Goal: Find specific page/section: Find specific page/section

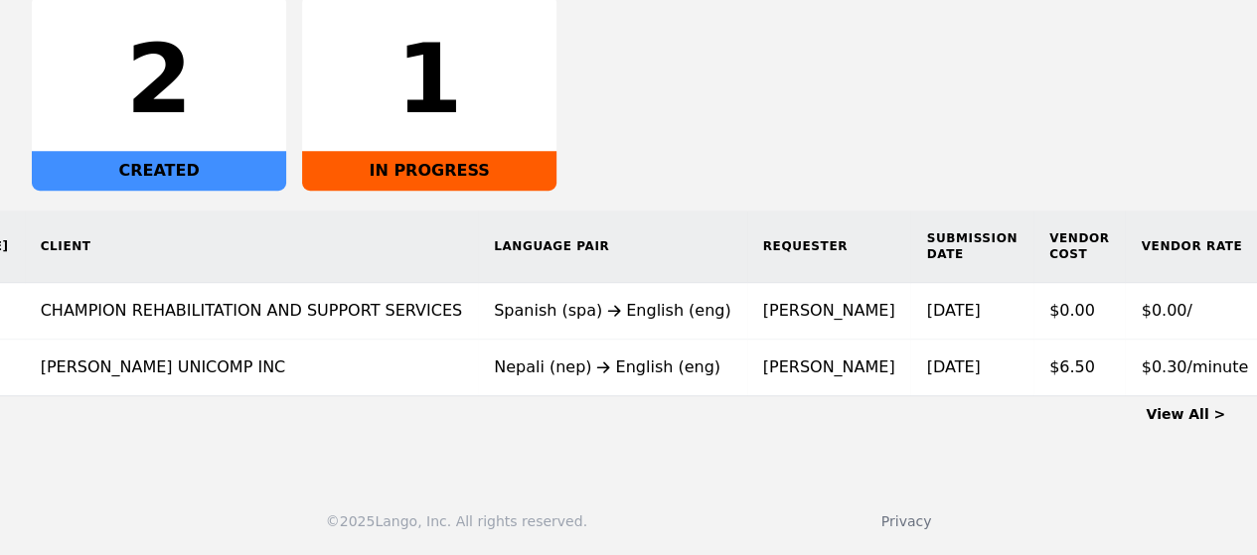
scroll to position [0, 533]
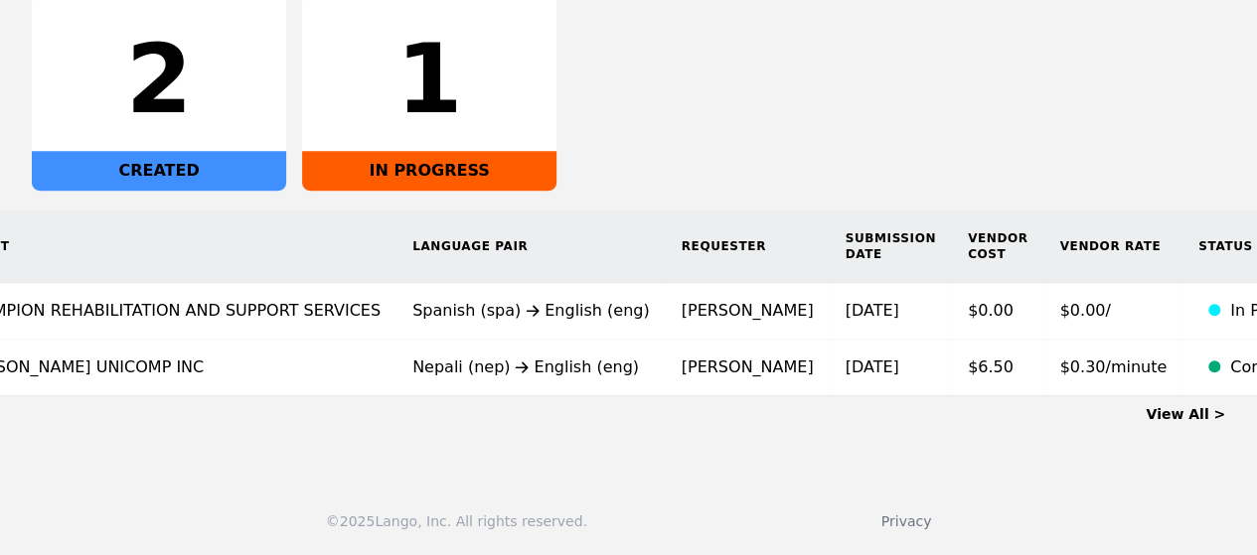
click at [1168, 408] on link "View All >" at bounding box center [1185, 414] width 79 height 16
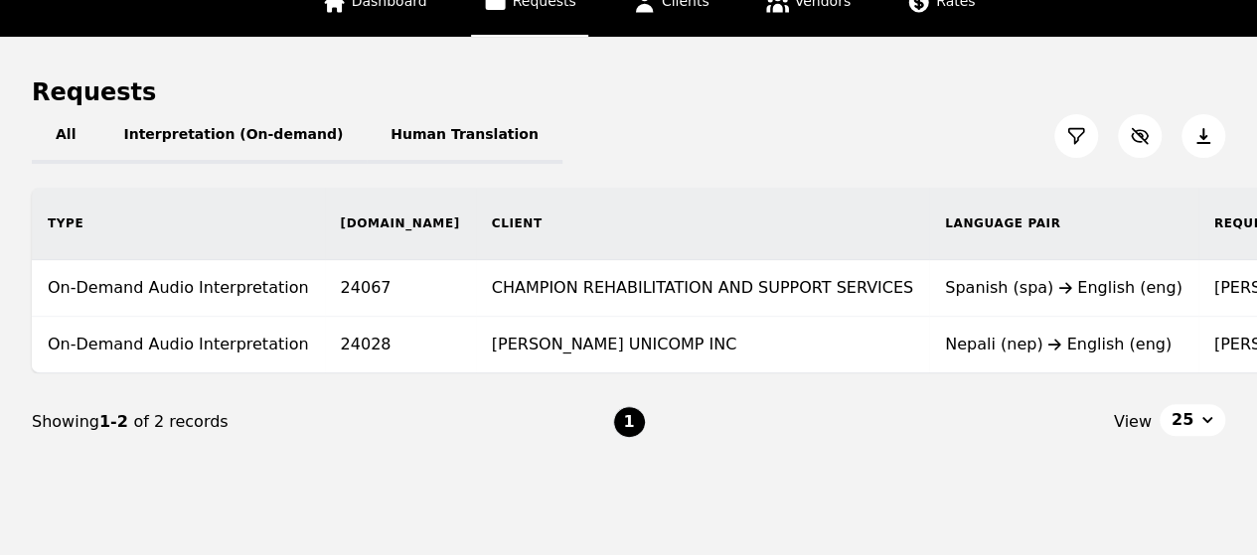
scroll to position [201, 0]
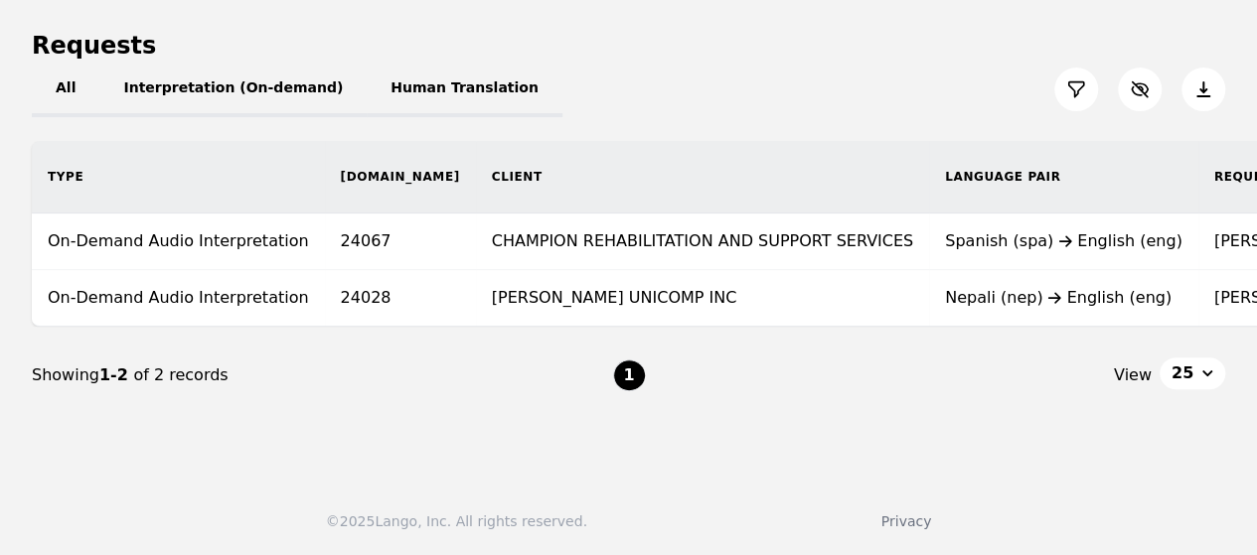
click at [918, 40] on div "Requests" at bounding box center [628, 46] width 1193 height 32
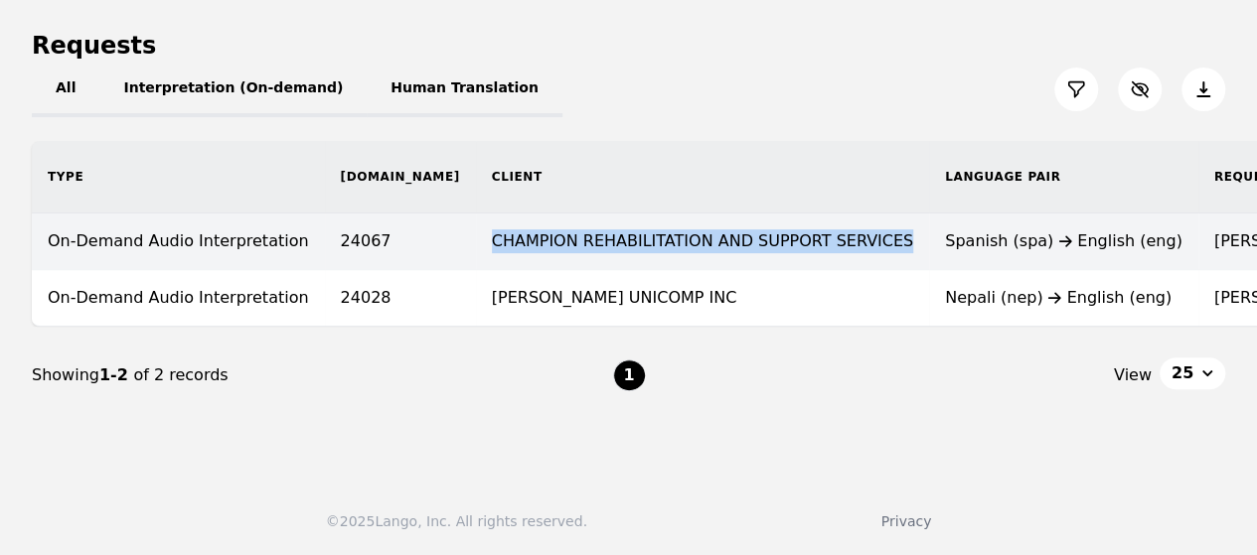
drag, startPoint x: 391, startPoint y: 231, endPoint x: 769, endPoint y: 228, distance: 377.6
click at [769, 228] on td "CHAMPION REHABILITATION AND SUPPORT SERVICES" at bounding box center [702, 242] width 453 height 57
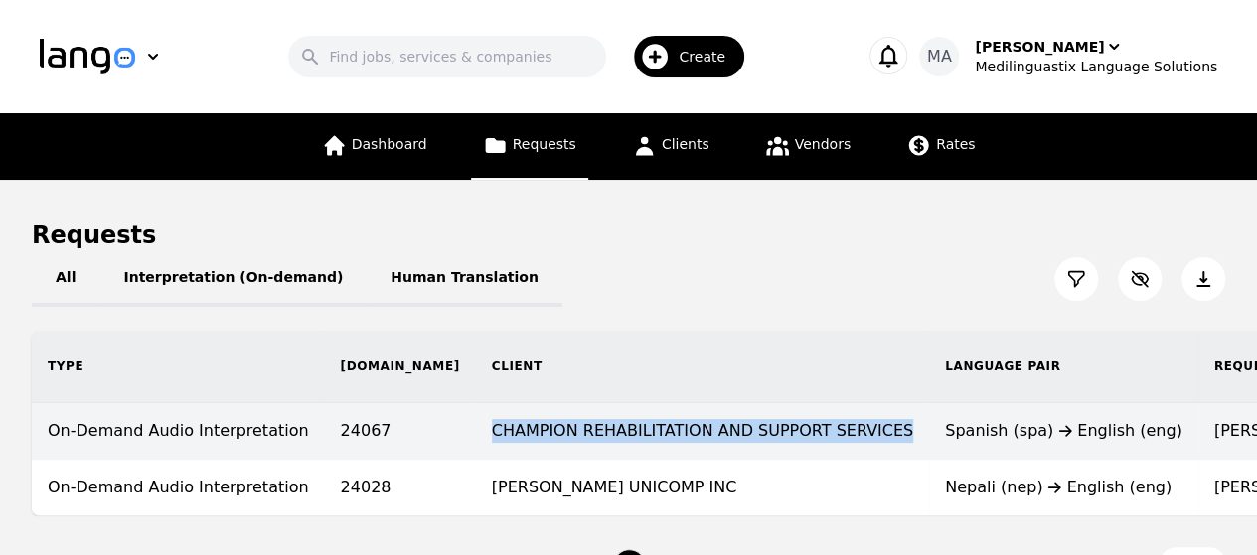
drag, startPoint x: 391, startPoint y: 433, endPoint x: 769, endPoint y: 432, distance: 377.6
click at [769, 432] on td "CHAMPION REHABILITATION AND SUPPORT SERVICES" at bounding box center [702, 431] width 453 height 57
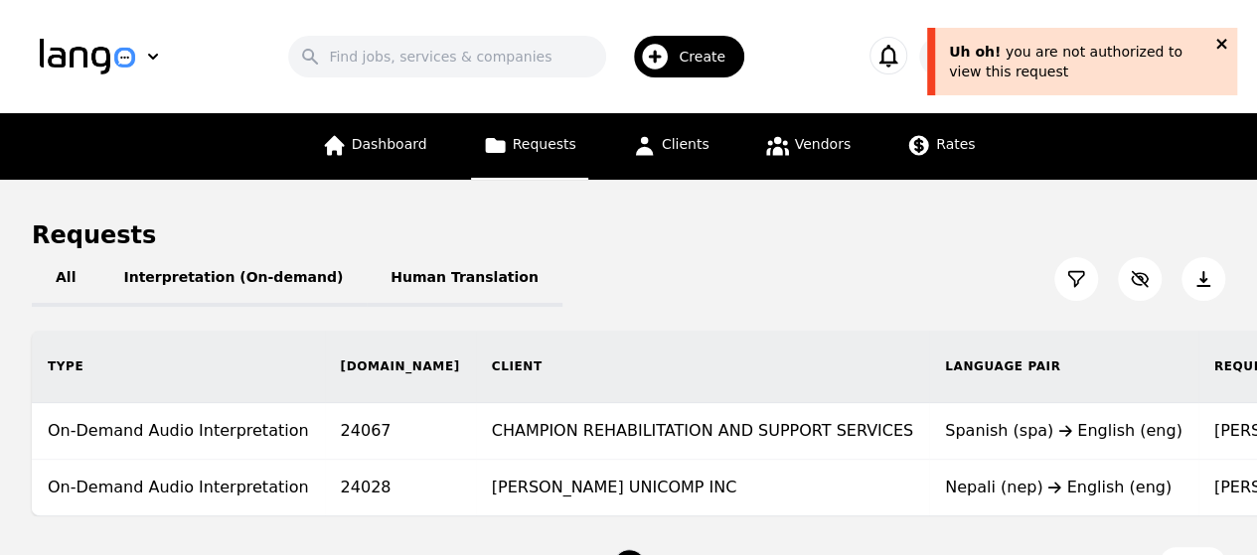
click at [1221, 41] on icon "close" at bounding box center [1222, 44] width 14 height 16
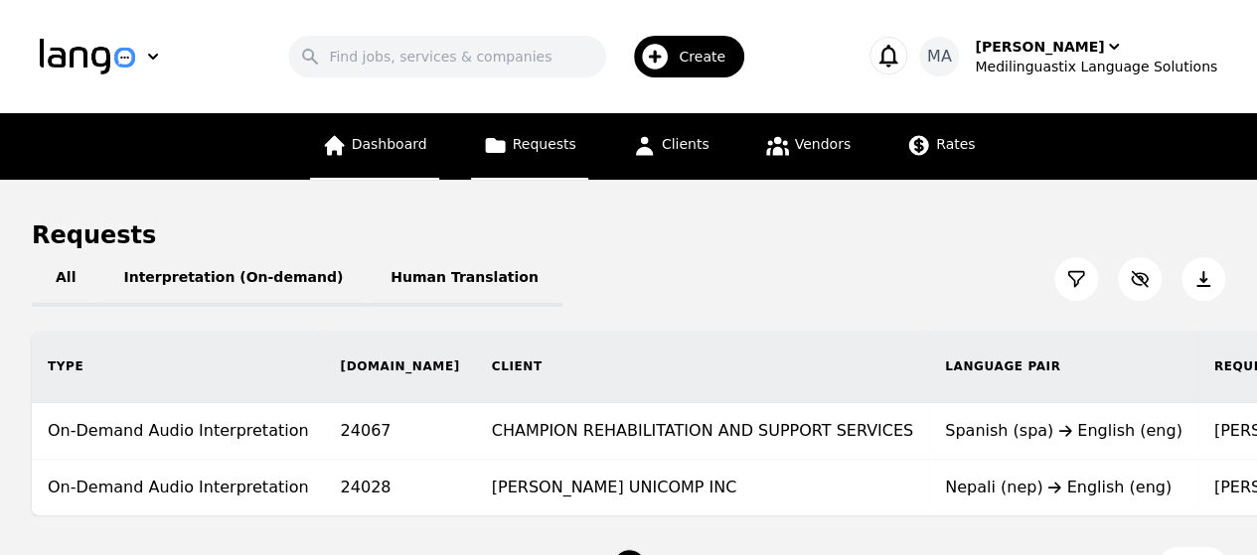
click at [386, 146] on span "Dashboard" at bounding box center [390, 144] width 76 height 16
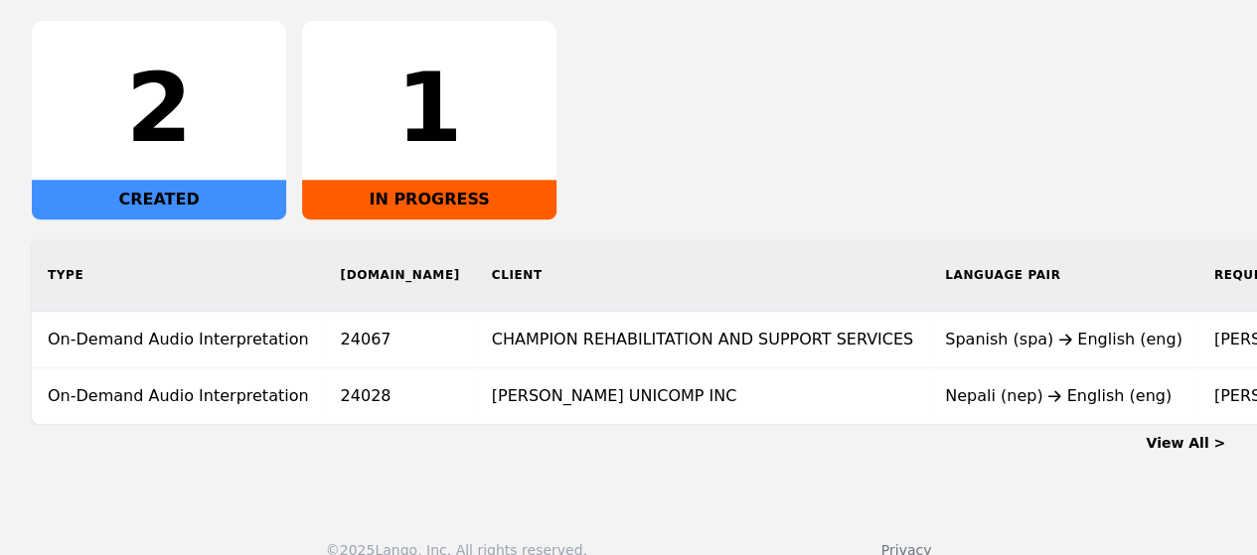
scroll to position [336, 0]
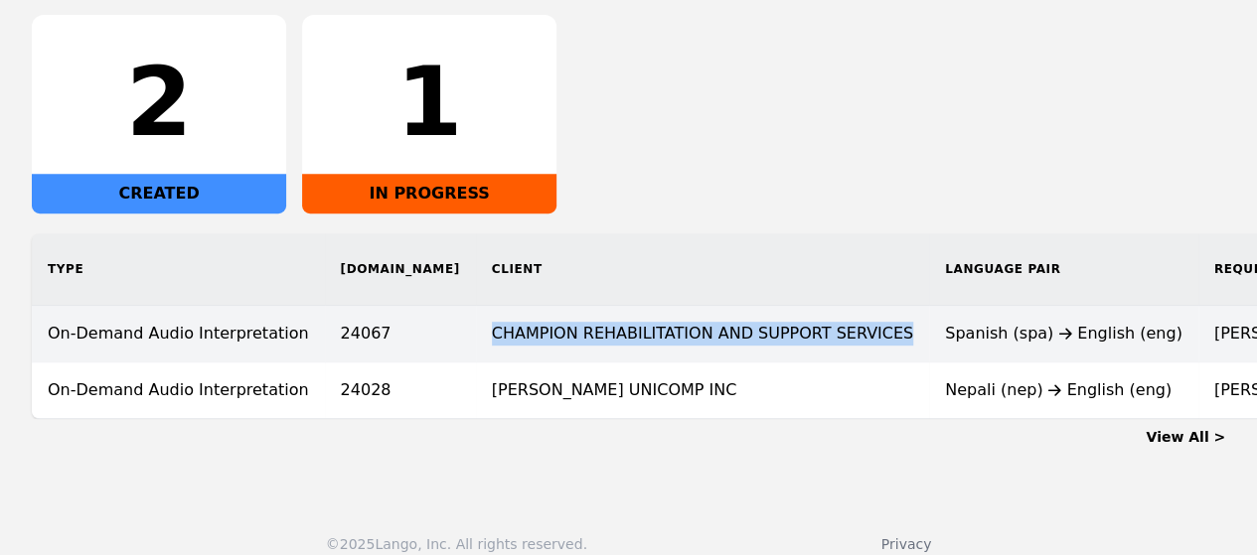
drag, startPoint x: 387, startPoint y: 335, endPoint x: 772, endPoint y: 328, distance: 384.6
click at [772, 328] on td "CHAMPION REHABILITATION AND SUPPORT SERVICES" at bounding box center [702, 334] width 453 height 57
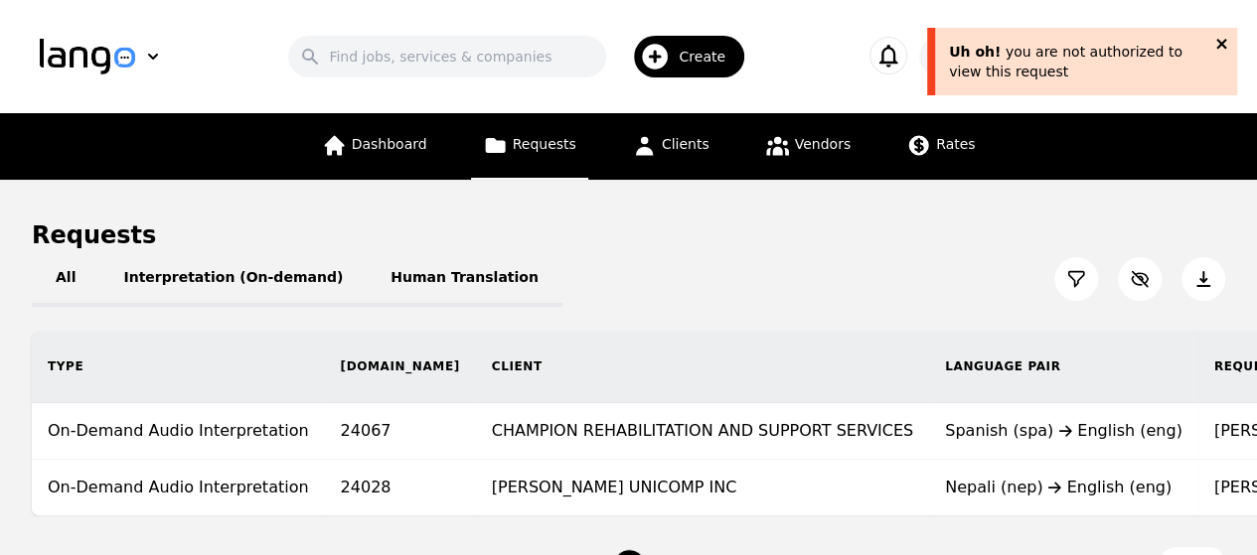
click at [1218, 45] on icon "close" at bounding box center [1221, 44] width 10 height 10
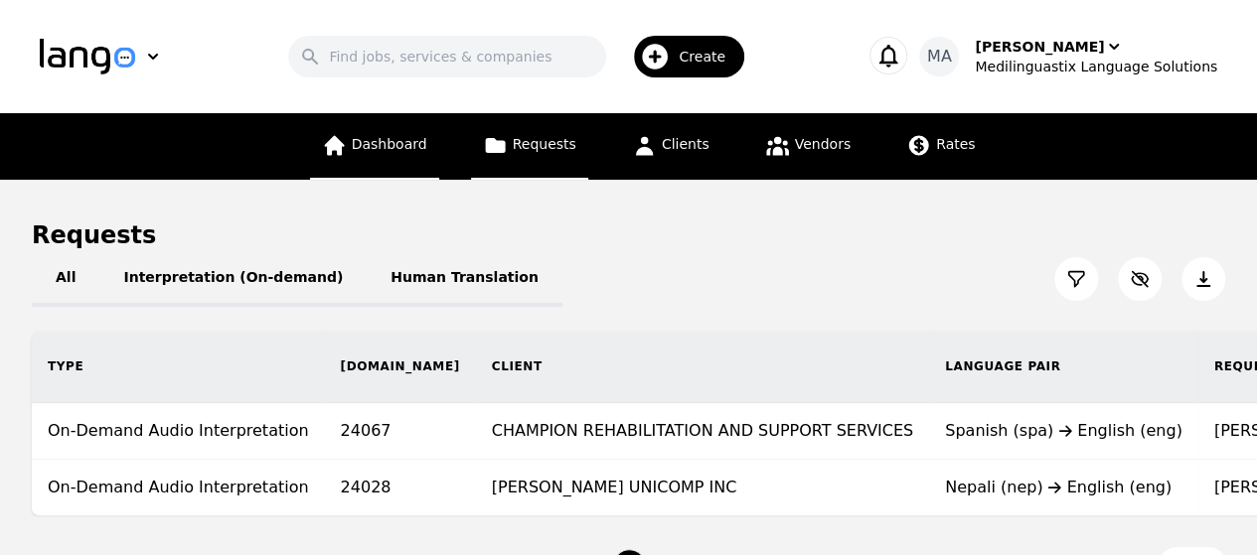
click at [388, 150] on span "Dashboard" at bounding box center [390, 144] width 76 height 16
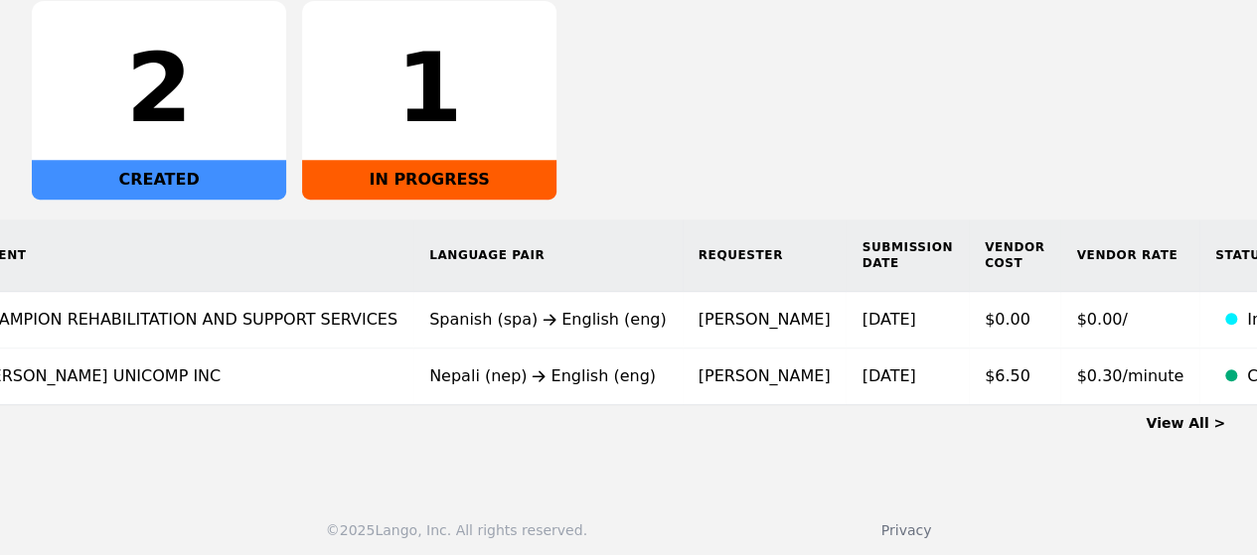
scroll to position [0, 533]
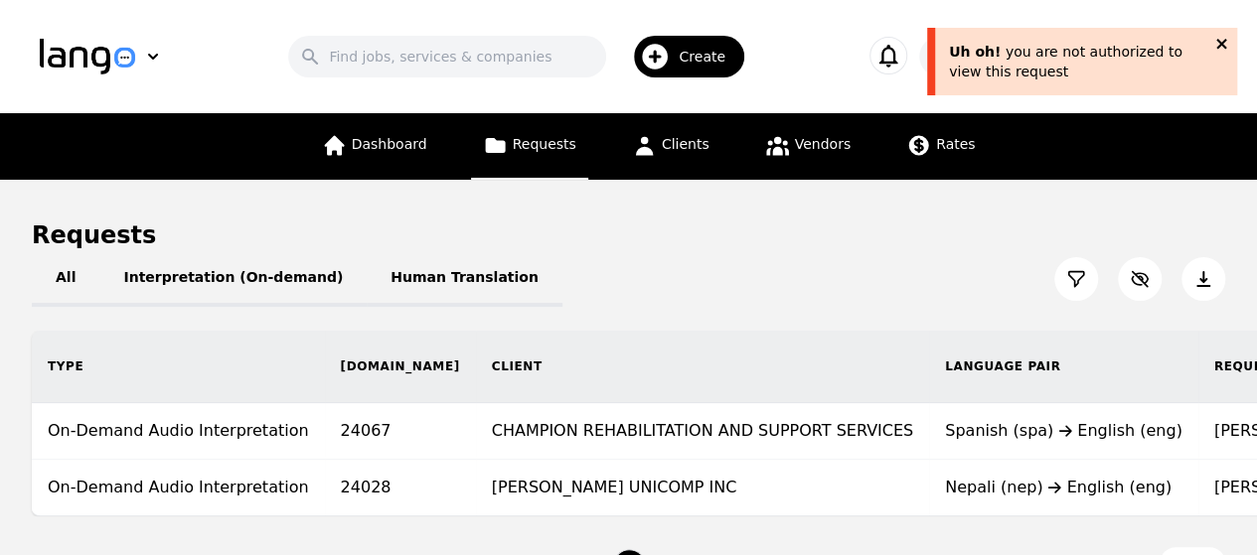
click at [1218, 43] on icon "close" at bounding box center [1222, 44] width 14 height 16
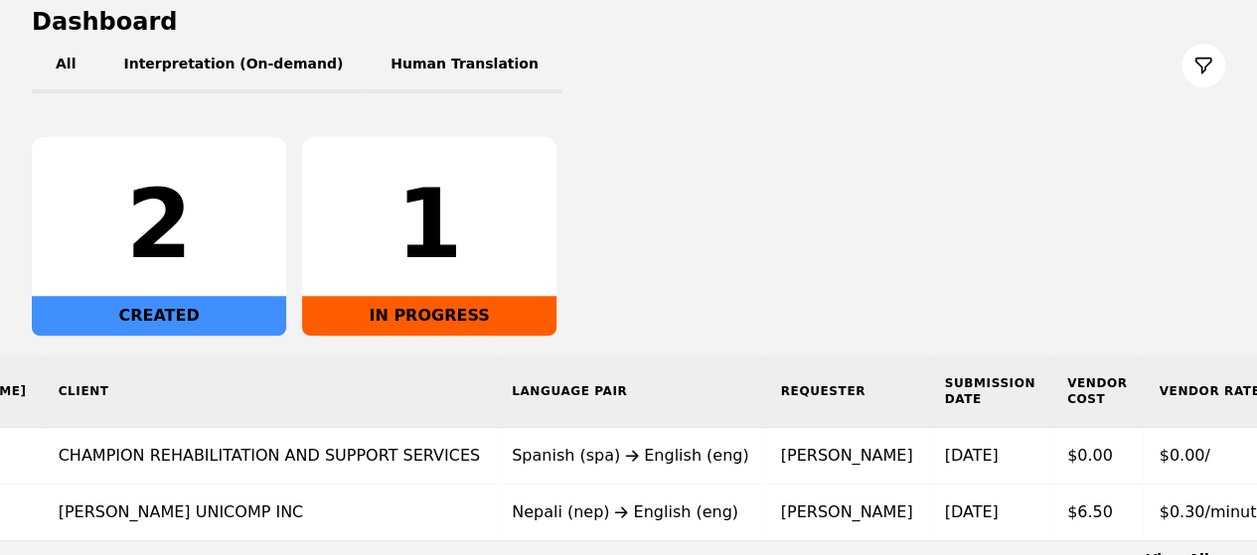
scroll to position [0, 533]
